Goal: Task Accomplishment & Management: Complete application form

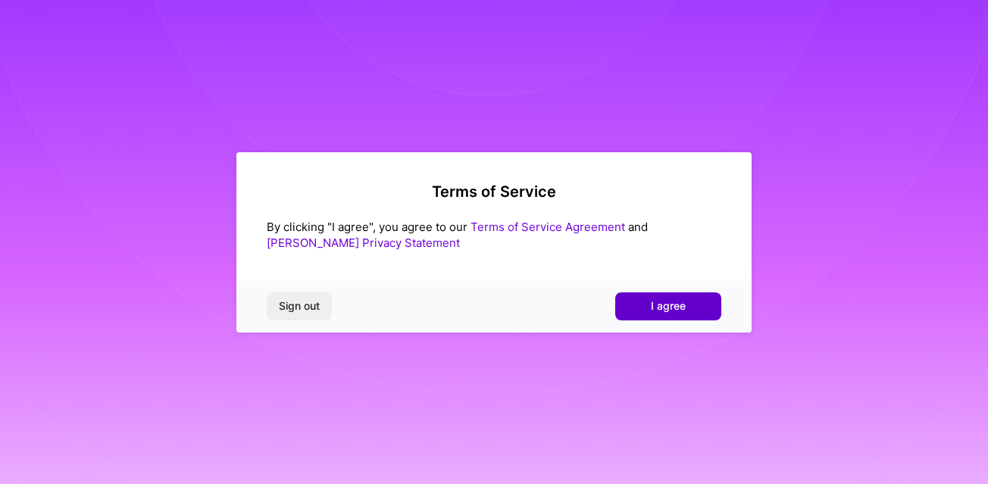
click at [674, 303] on span "I agree" at bounding box center [668, 305] width 35 height 15
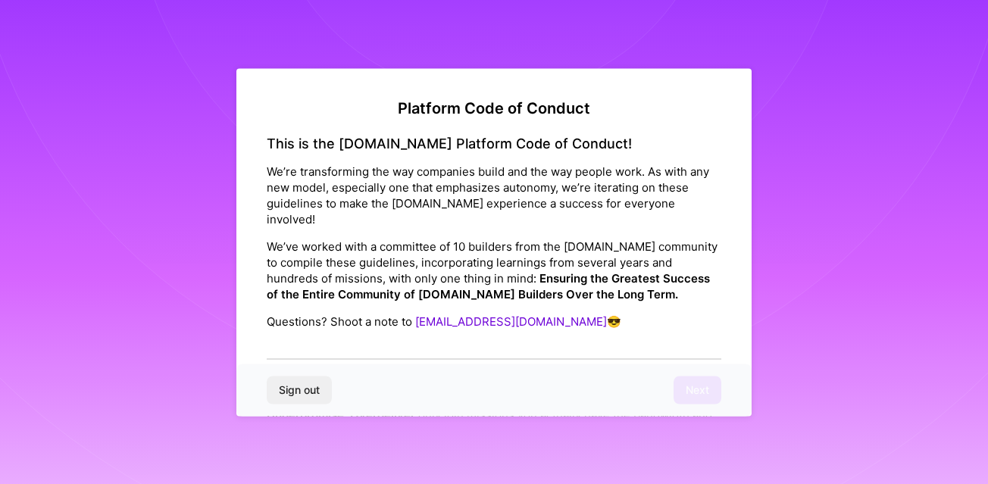
drag, startPoint x: 548, startPoint y: 179, endPoint x: 554, endPoint y: 339, distance: 160.7
click at [554, 341] on div "This is the [DOMAIN_NAME] Platform Code of Conduct! We’re transforming the way …" at bounding box center [494, 247] width 454 height 225
click at [582, 296] on div "This is the [DOMAIN_NAME] Platform Code of Conduct! We’re transforming the way …" at bounding box center [494, 247] width 454 height 225
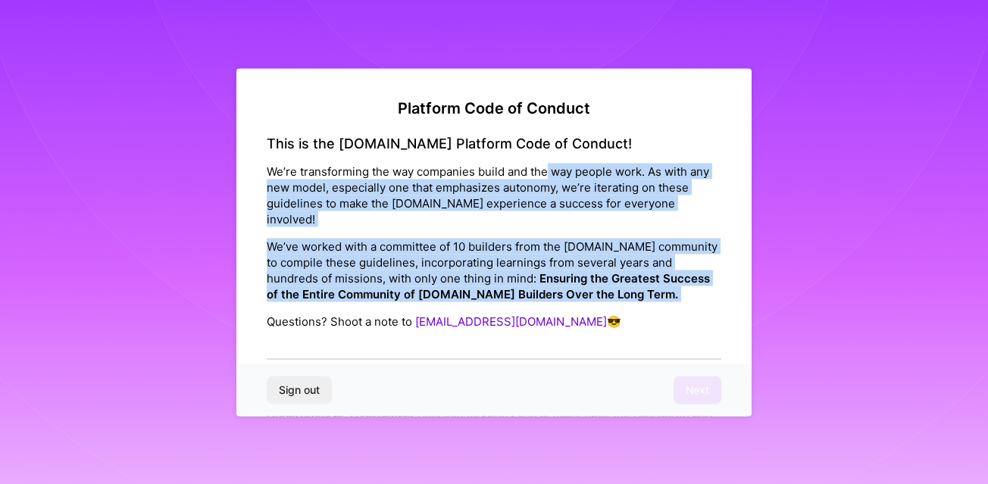
click at [567, 293] on div "This is the [DOMAIN_NAME] Platform Code of Conduct! We’re transforming the way …" at bounding box center [494, 247] width 454 height 225
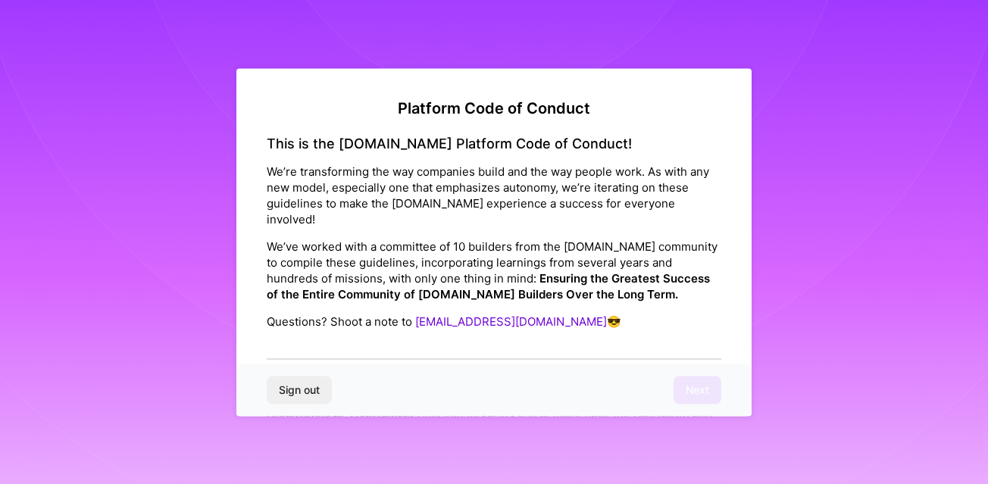
click at [529, 271] on strong "Ensuring the Greatest Success of the Entire Community of [DOMAIN_NAME] Builders…" at bounding box center [488, 286] width 443 height 30
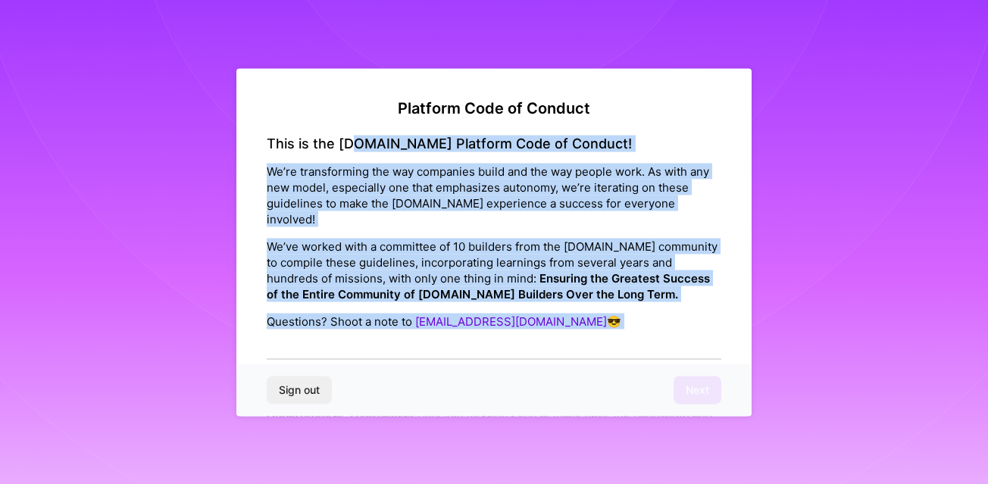
drag, startPoint x: 351, startPoint y: 136, endPoint x: 340, endPoint y: 341, distance: 204.8
click at [340, 342] on div "This is the [DOMAIN_NAME] Platform Code of Conduct! We’re transforming the way …" at bounding box center [494, 247] width 454 height 225
click at [340, 341] on div "This is the [DOMAIN_NAME] Platform Code of Conduct! We’re transforming the way …" at bounding box center [494, 247] width 454 height 225
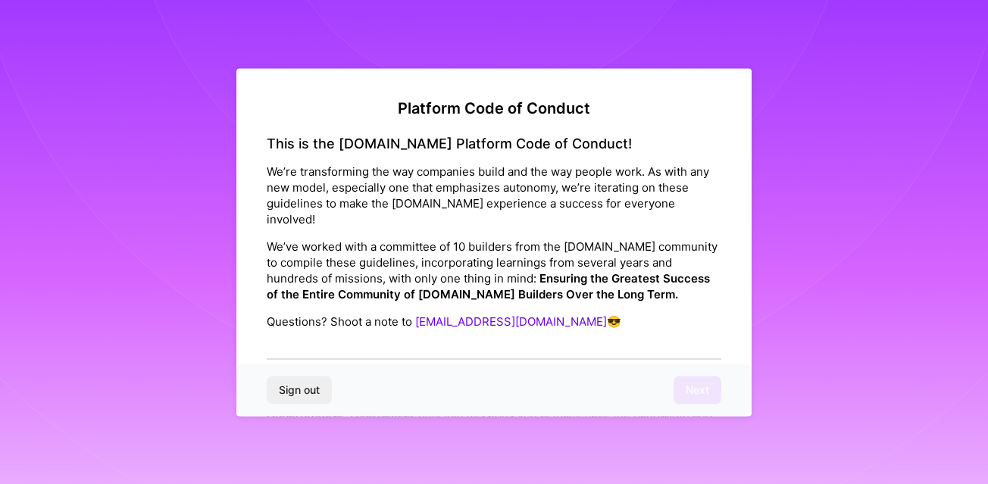
click at [340, 341] on div "This is the [DOMAIN_NAME] Platform Code of Conduct! We’re transforming the way …" at bounding box center [494, 247] width 454 height 225
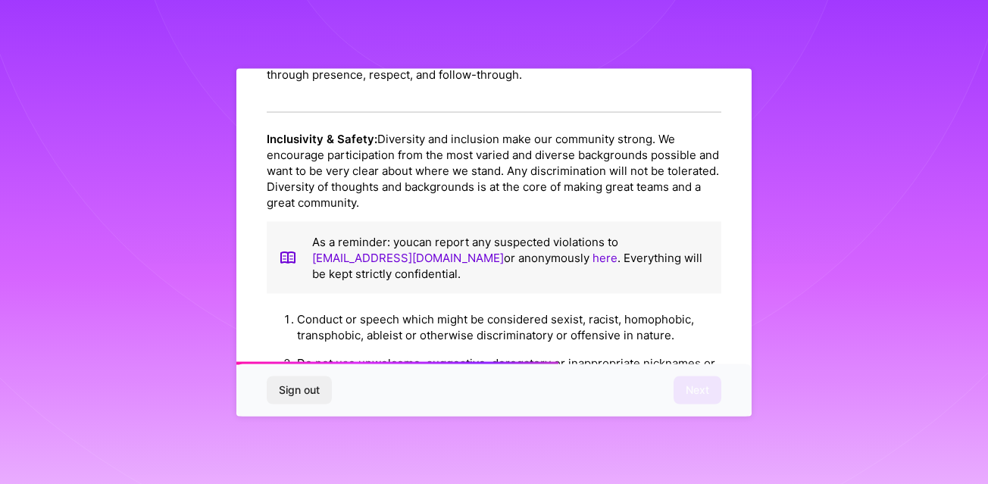
click at [635, 305] on li "Conduct or speech which might be considered sexist, racist, homophobic, transph…" at bounding box center [509, 327] width 424 height 44
click at [634, 305] on li "Conduct or speech which might be considered sexist, racist, homophobic, transph…" at bounding box center [509, 327] width 424 height 44
click at [501, 358] on li "Do not use unwelcome, suggestive, derogatory or inappropriate nicknames or term…" at bounding box center [509, 371] width 424 height 44
drag, startPoint x: 501, startPoint y: 359, endPoint x: 601, endPoint y: 365, distance: 100.9
click at [602, 365] on div "Platform Code of Conduct This is the [DOMAIN_NAME] Platform Code of Conduct! We…" at bounding box center [493, 242] width 515 height 348
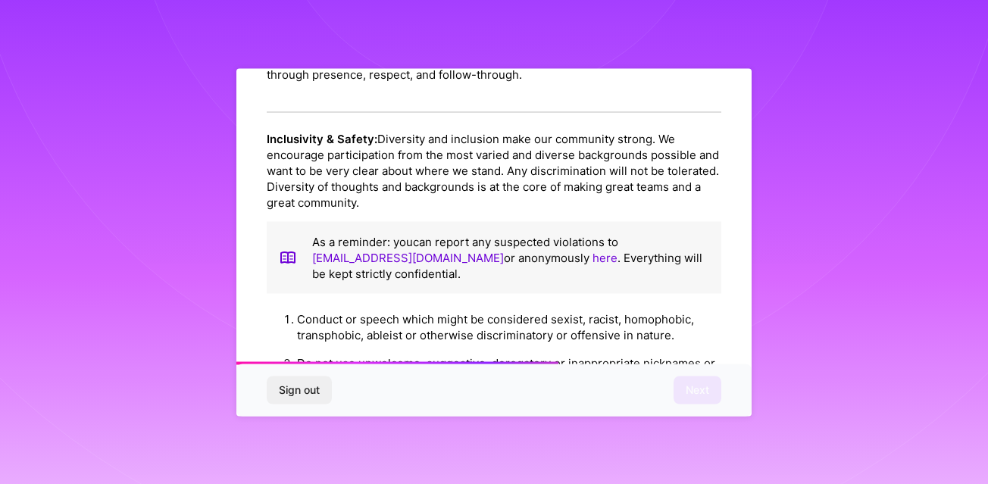
click at [591, 320] on li "Conduct or speech which might be considered sexist, racist, homophobic, transph…" at bounding box center [509, 327] width 424 height 44
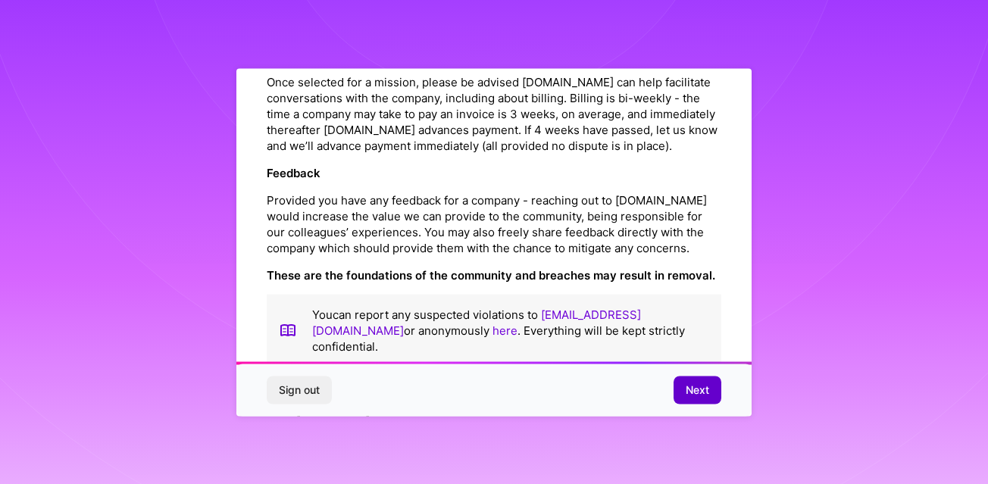
click at [695, 397] on span "Next" at bounding box center [696, 390] width 23 height 15
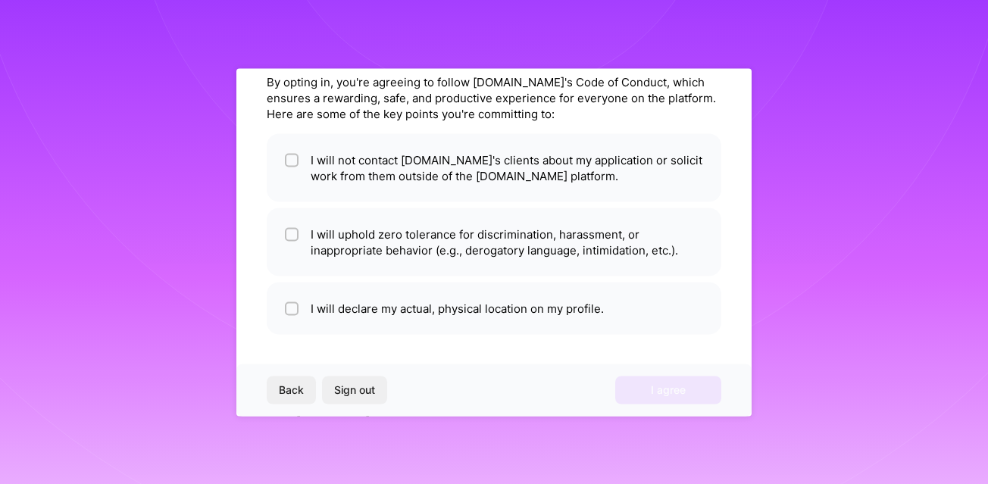
scroll to position [61, 0]
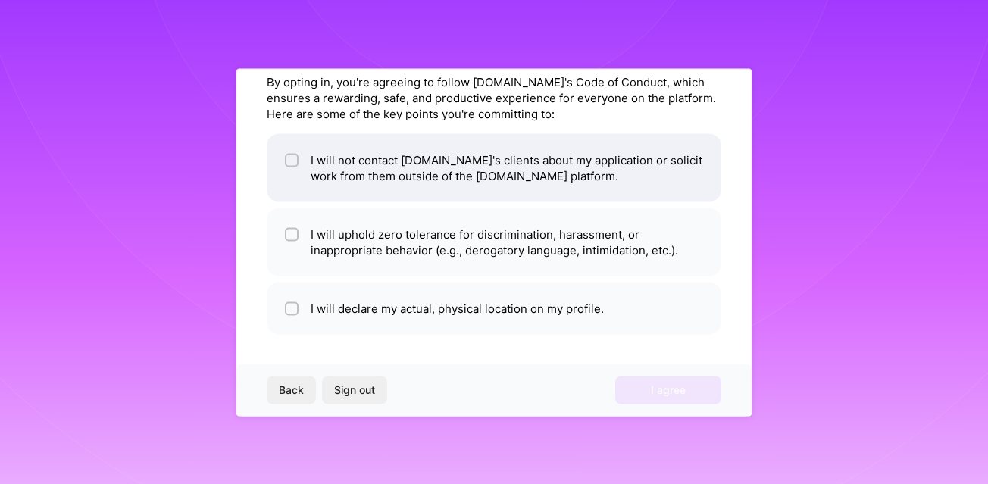
click at [295, 156] on input "checkbox" at bounding box center [293, 160] width 11 height 11
checkbox input "true"
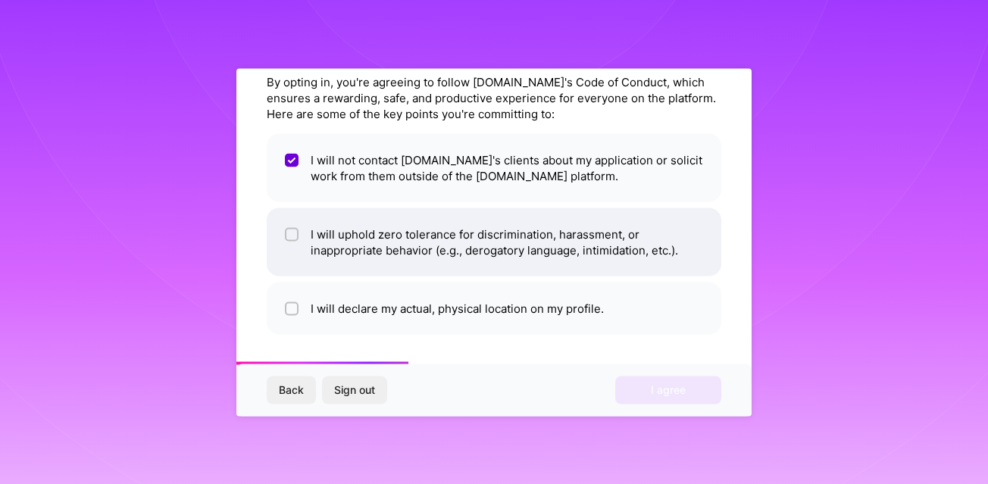
click at [289, 231] on input "checkbox" at bounding box center [293, 235] width 11 height 11
checkbox input "true"
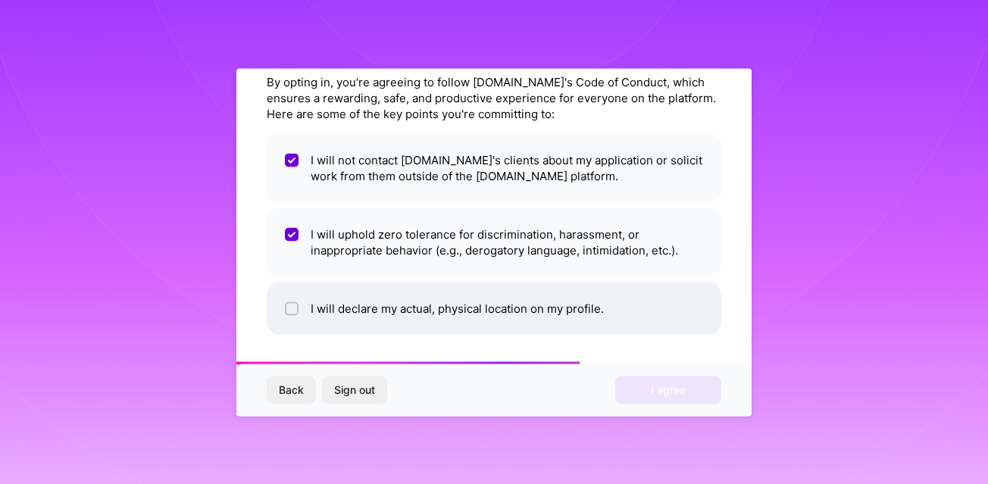
click at [288, 316] on li "I will declare my actual, physical location on my profile." at bounding box center [494, 308] width 454 height 52
checkbox input "true"
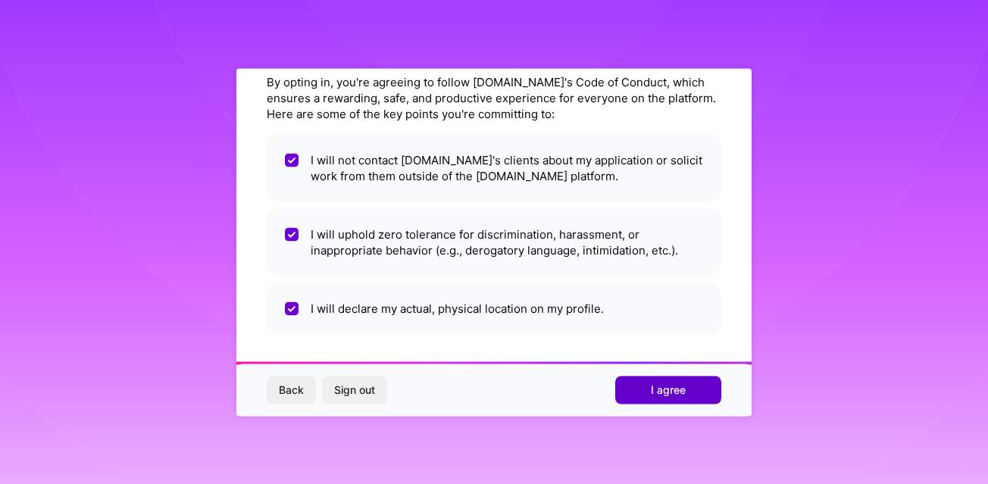
click at [686, 387] on button "I agree" at bounding box center [668, 389] width 106 height 27
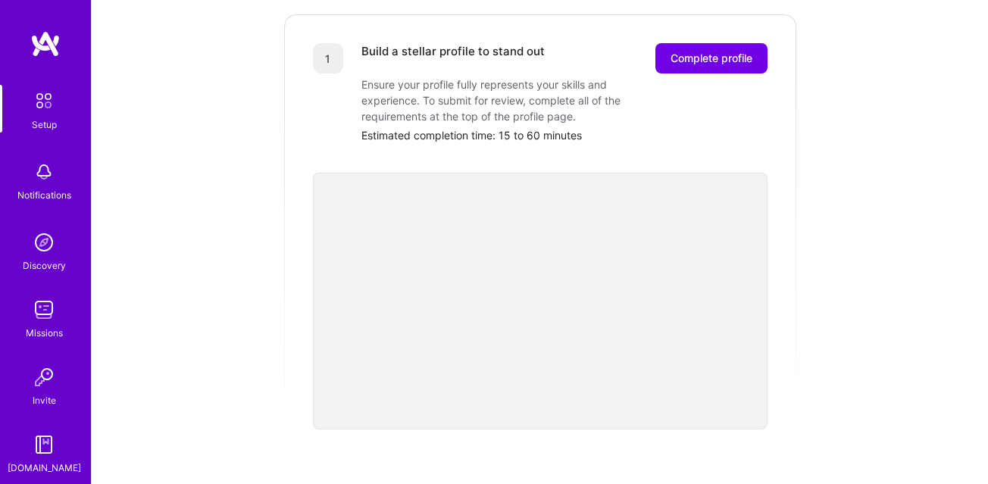
scroll to position [242, 0]
